Goal: Information Seeking & Learning: Check status

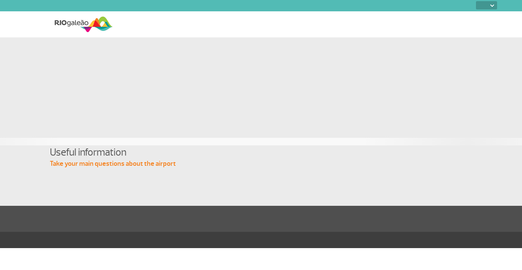
select select
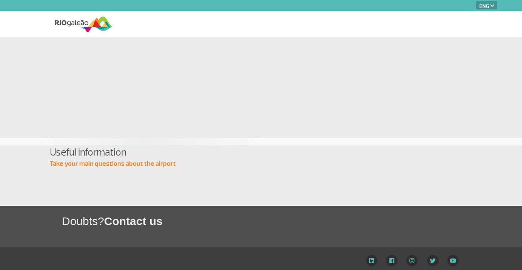
select select "en"
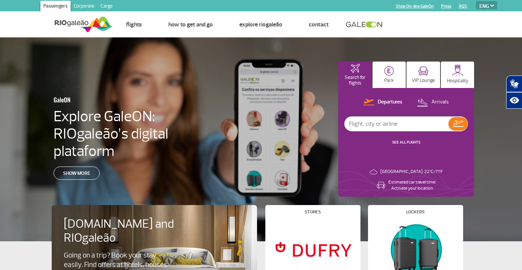
click at [399, 126] on input "text" at bounding box center [397, 124] width 104 height 14
type input "BA249"
click at [463, 125] on button at bounding box center [457, 124] width 19 height 14
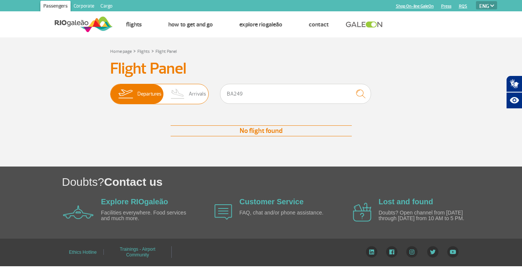
click at [196, 93] on span "Arrivals" at bounding box center [197, 94] width 17 height 20
click at [110, 90] on input "Departures Arrivals" at bounding box center [110, 90] width 0 height 0
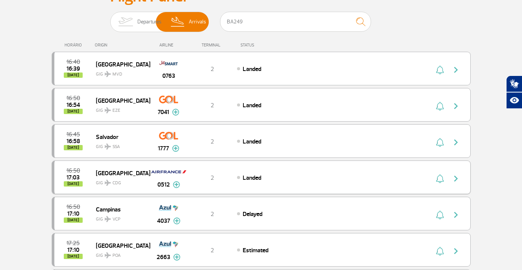
scroll to position [73, 0]
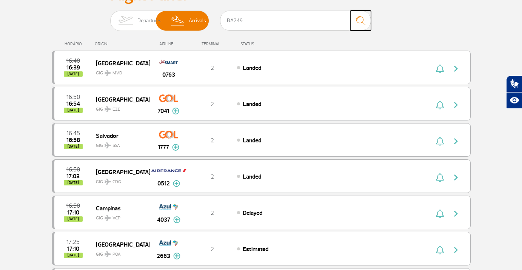
click at [359, 23] on img "submit" at bounding box center [361, 20] width 16 height 15
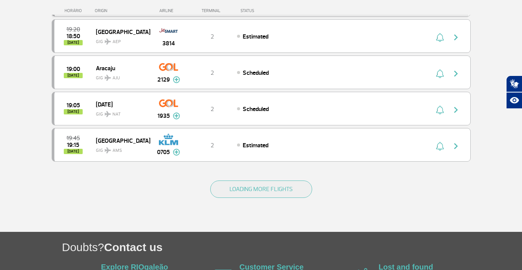
scroll to position [692, 0]
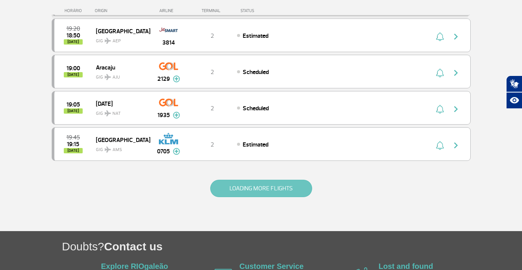
click at [241, 185] on button "LOADING MORE FLIGHTS" at bounding box center [261, 188] width 102 height 17
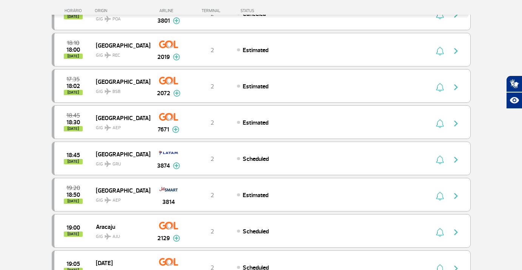
scroll to position [0, 0]
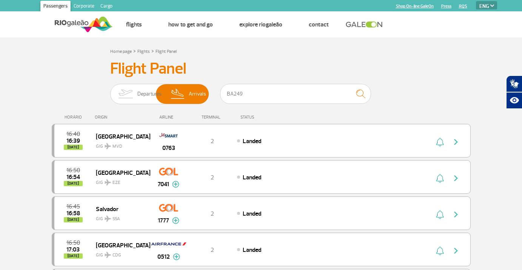
click at [73, 117] on div "HORÁRIO" at bounding box center [74, 117] width 41 height 5
click at [171, 52] on link "Flight Panel" at bounding box center [166, 52] width 21 height 6
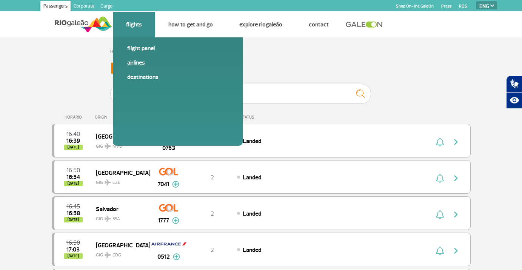
click at [140, 65] on link "Airlines" at bounding box center [177, 63] width 101 height 8
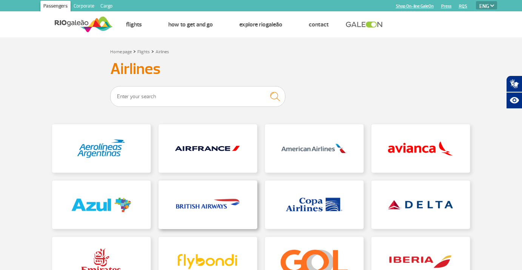
click at [213, 213] on link at bounding box center [208, 204] width 99 height 48
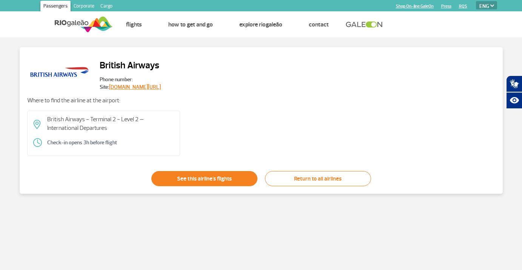
click at [228, 180] on link "See this airline's flights" at bounding box center [204, 178] width 106 height 15
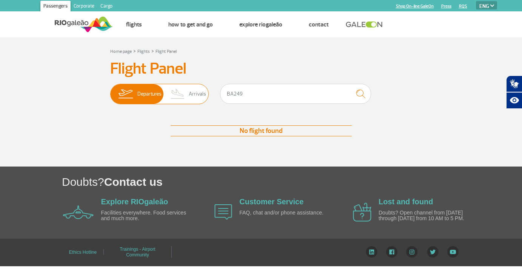
click at [200, 96] on span "Arrivals" at bounding box center [197, 94] width 17 height 20
click at [110, 90] on input "Departures Arrivals" at bounding box center [110, 90] width 0 height 0
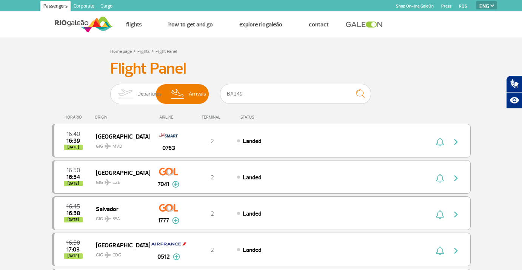
click at [86, 22] on img at bounding box center [84, 24] width 58 height 18
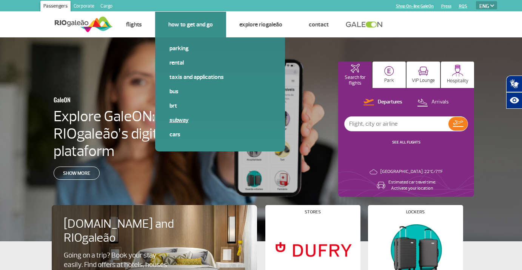
click at [185, 122] on link "Subway" at bounding box center [219, 120] width 101 height 8
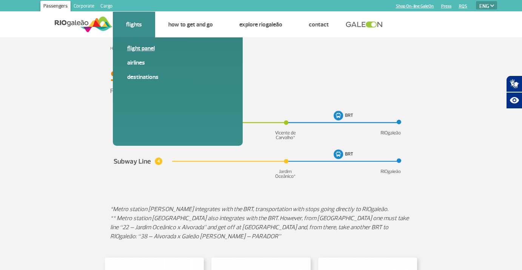
click at [140, 49] on link "Flight panel" at bounding box center [177, 48] width 101 height 8
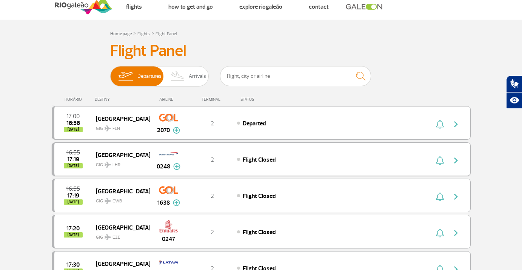
scroll to position [19, 0]
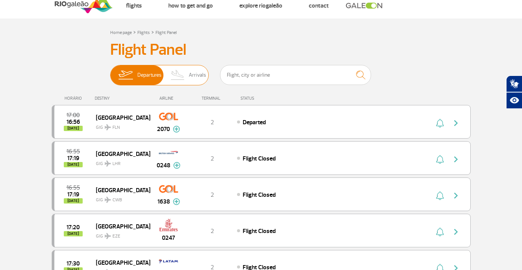
click at [196, 78] on span "Arrivals" at bounding box center [197, 75] width 17 height 20
click at [110, 71] on input "Departures Arrivals" at bounding box center [110, 71] width 0 height 0
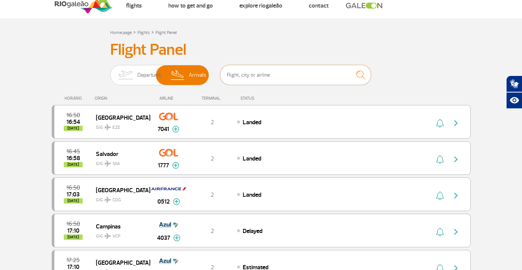
click at [253, 82] on input "text" at bounding box center [295, 75] width 151 height 20
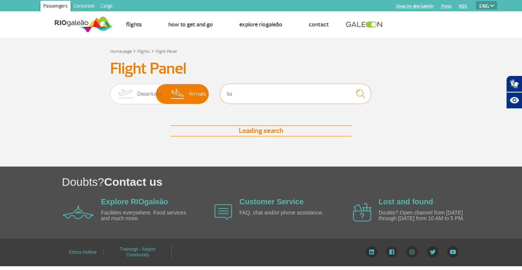
scroll to position [0, 0]
type input "b"
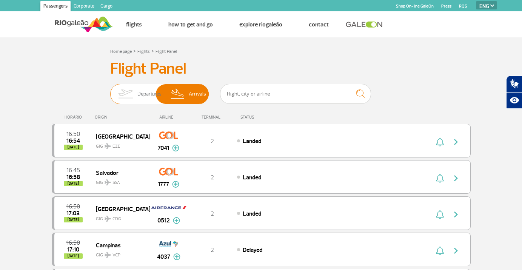
click at [194, 97] on span "Arrivals" at bounding box center [197, 94] width 17 height 20
click at [110, 90] on input "Departures Arrivals" at bounding box center [110, 90] width 0 height 0
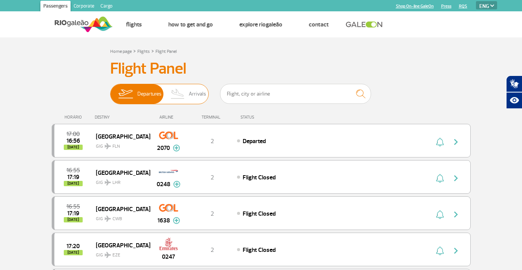
click at [194, 97] on span "Arrivals" at bounding box center [197, 94] width 17 height 20
click at [110, 90] on input "Departures Arrivals" at bounding box center [110, 90] width 0 height 0
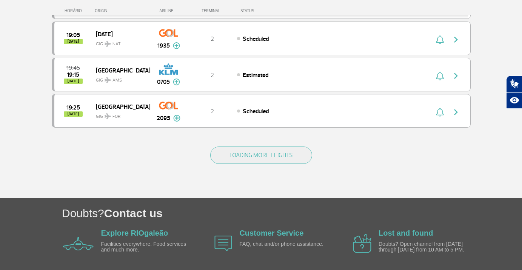
scroll to position [753, 0]
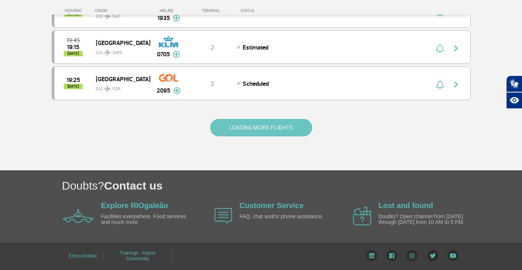
click at [263, 130] on button "LOADING MORE FLIGHTS" at bounding box center [261, 127] width 102 height 17
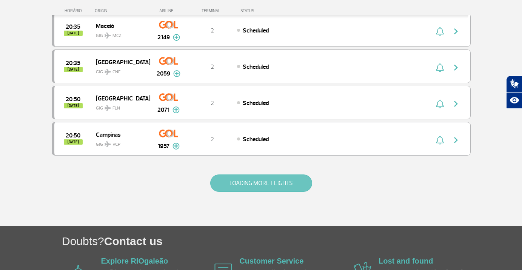
scroll to position [1478, 0]
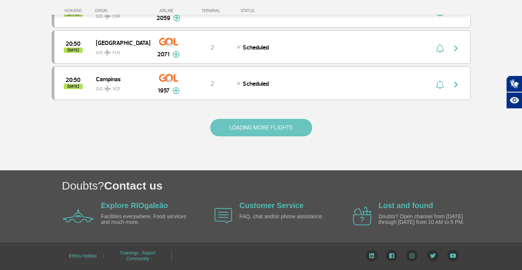
click at [263, 130] on button "LOADING MORE FLIGHTS" at bounding box center [261, 127] width 102 height 17
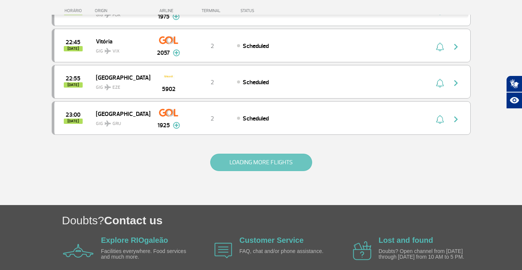
scroll to position [2197, 0]
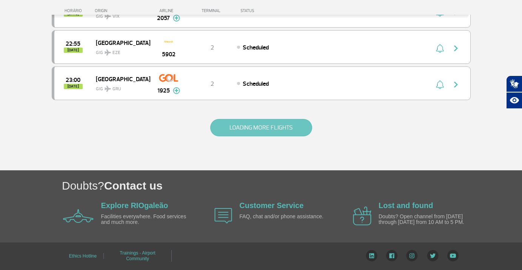
click at [263, 130] on button "LOADING MORE FLIGHTS" at bounding box center [261, 127] width 102 height 17
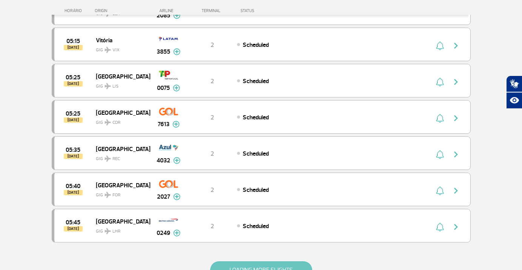
scroll to position [2778, 0]
